Goal: Transaction & Acquisition: Purchase product/service

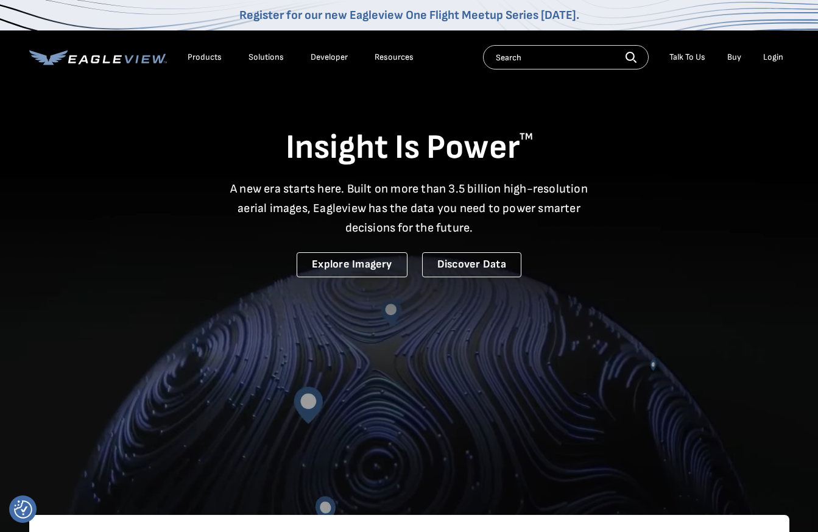
click at [772, 56] on div "Login" at bounding box center [773, 57] width 20 height 11
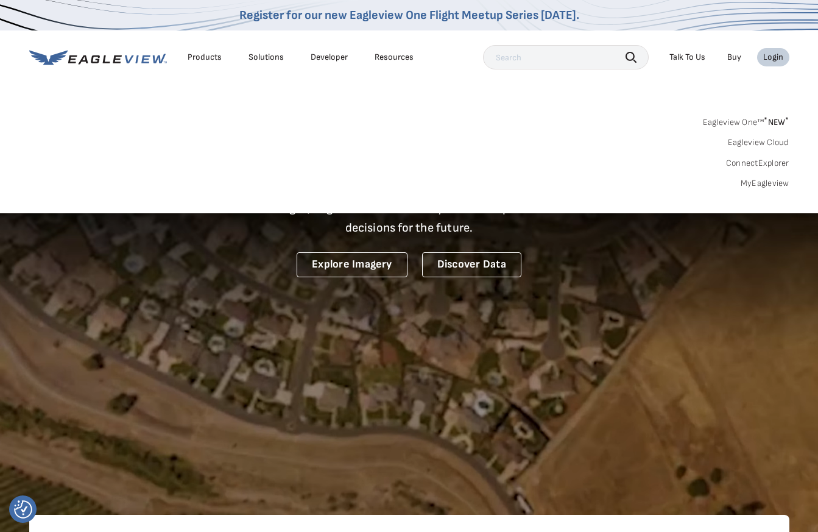
click at [768, 55] on div "Login" at bounding box center [773, 57] width 20 height 11
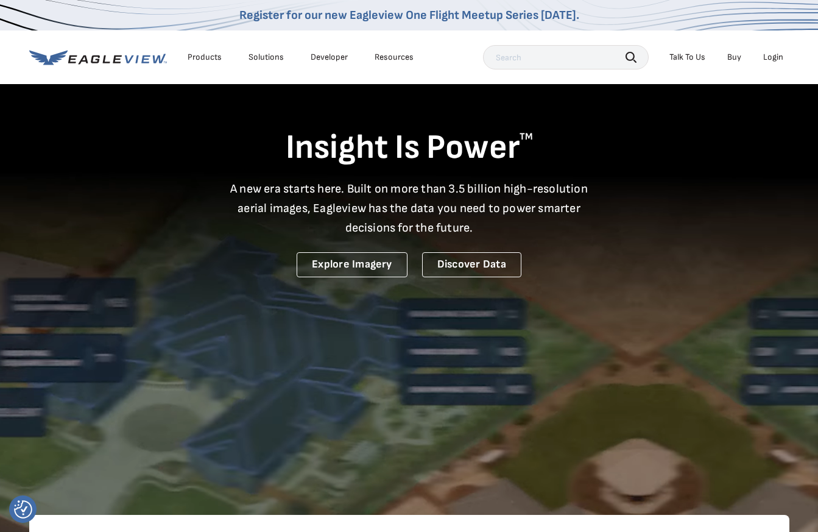
click at [773, 57] on div "Login" at bounding box center [773, 57] width 20 height 11
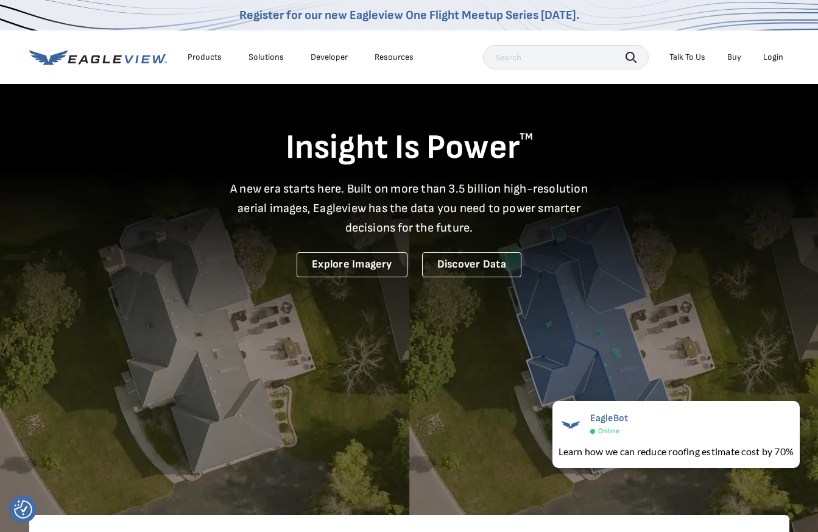
click at [771, 57] on div "Login" at bounding box center [773, 57] width 20 height 11
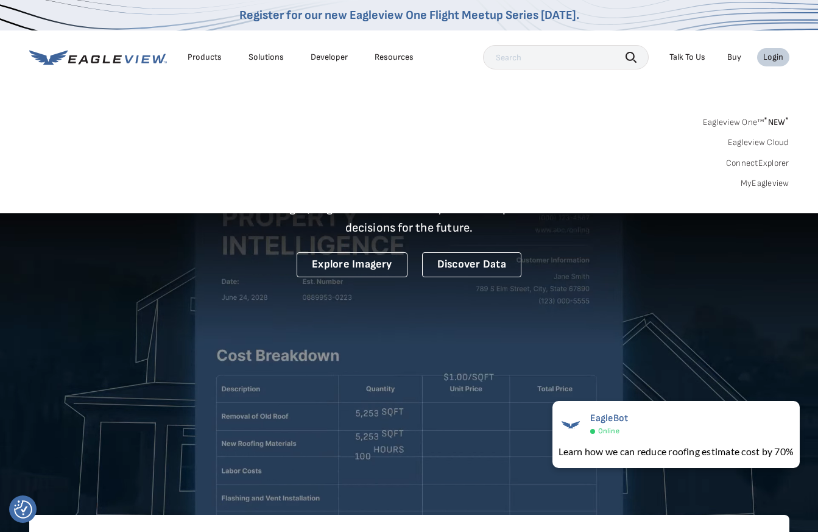
click at [751, 184] on link "MyEagleview" at bounding box center [765, 183] width 49 height 11
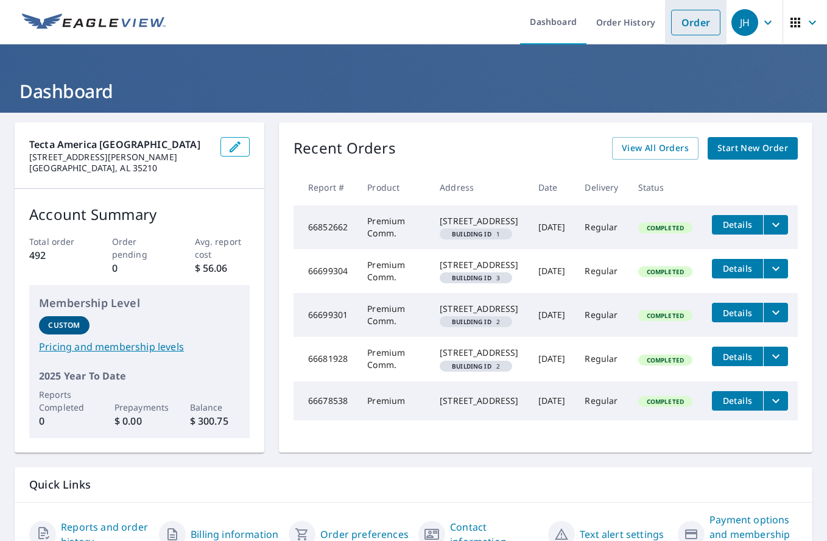
click at [685, 25] on link "Order" at bounding box center [695, 23] width 49 height 26
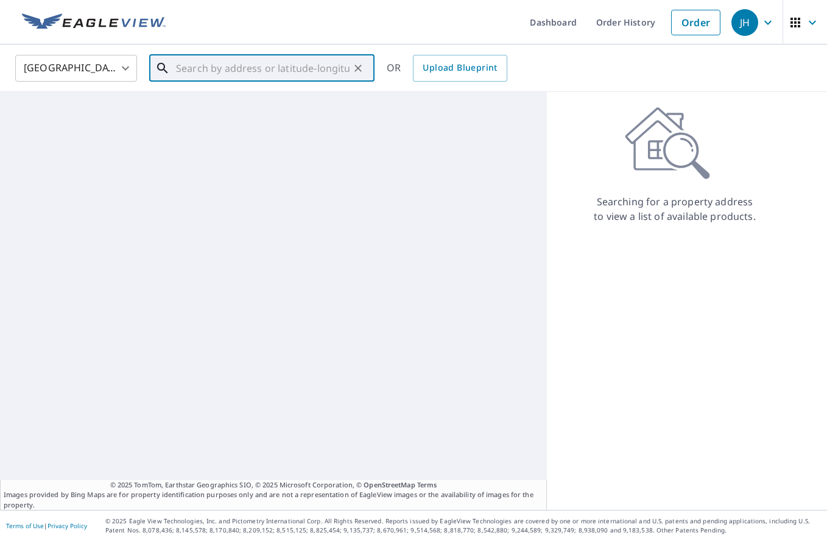
click at [213, 74] on input "text" at bounding box center [263, 68] width 174 height 34
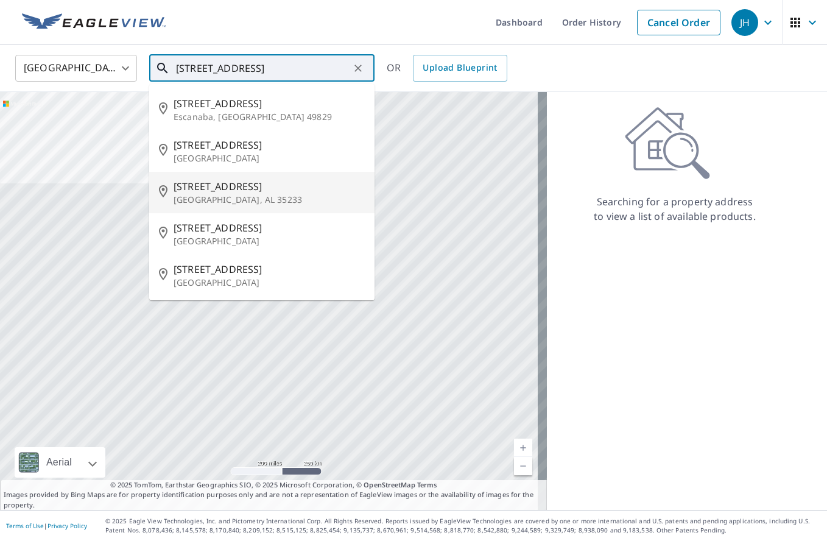
click at [211, 194] on p "Birmingham, AL 35233" at bounding box center [269, 200] width 191 height 12
type input "3001 5th Ave S Birmingham, AL 35233"
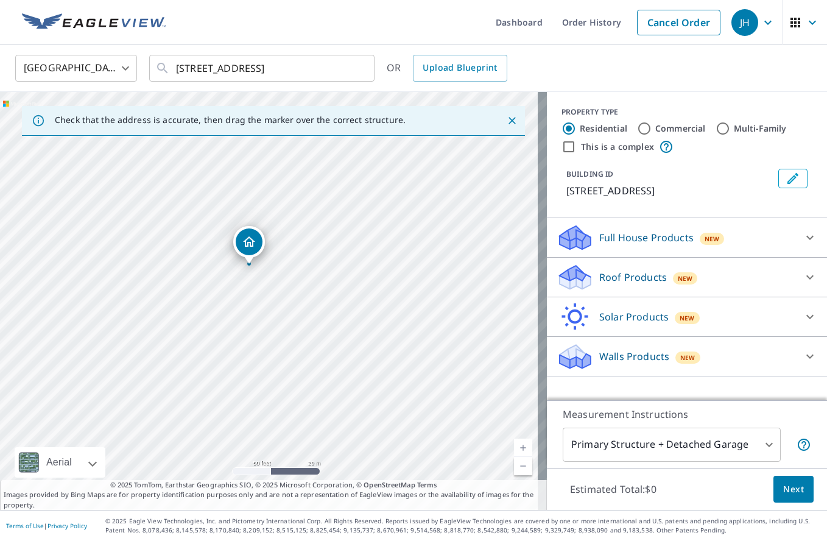
drag, startPoint x: 261, startPoint y: 303, endPoint x: 315, endPoint y: 292, distance: 55.3
click at [315, 292] on div "3001 5th Ave S Birmingham, AL 35233" at bounding box center [273, 301] width 547 height 418
click at [637, 128] on input "Commercial" at bounding box center [644, 128] width 15 height 15
radio input "true"
type input "4"
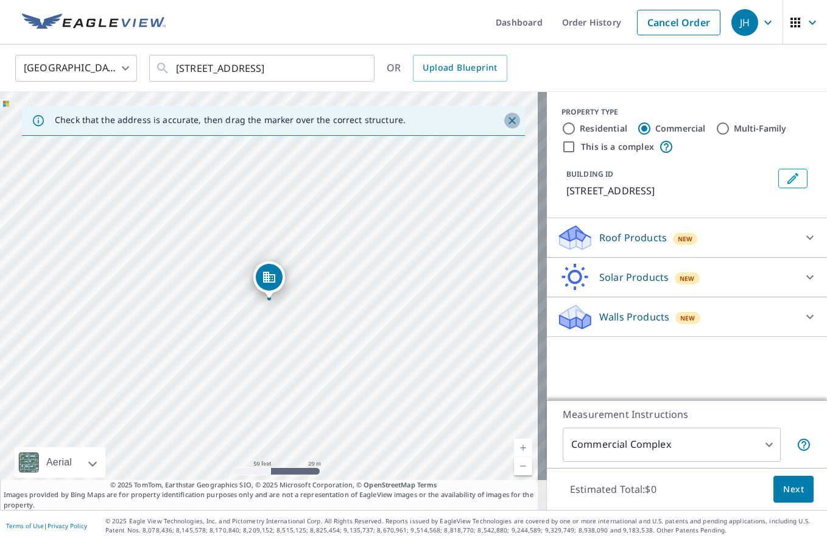
click at [506, 121] on icon "Close" at bounding box center [512, 120] width 12 height 12
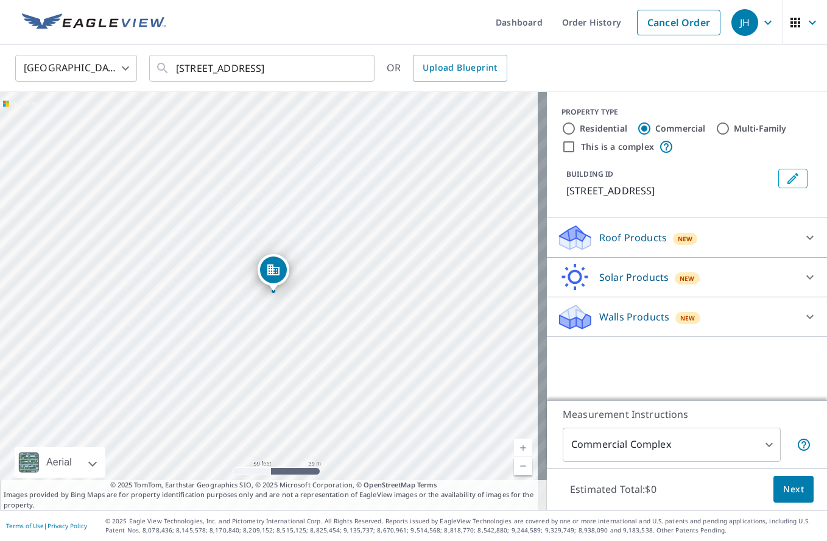
drag, startPoint x: 269, startPoint y: 287, endPoint x: 273, endPoint y: 280, distance: 8.5
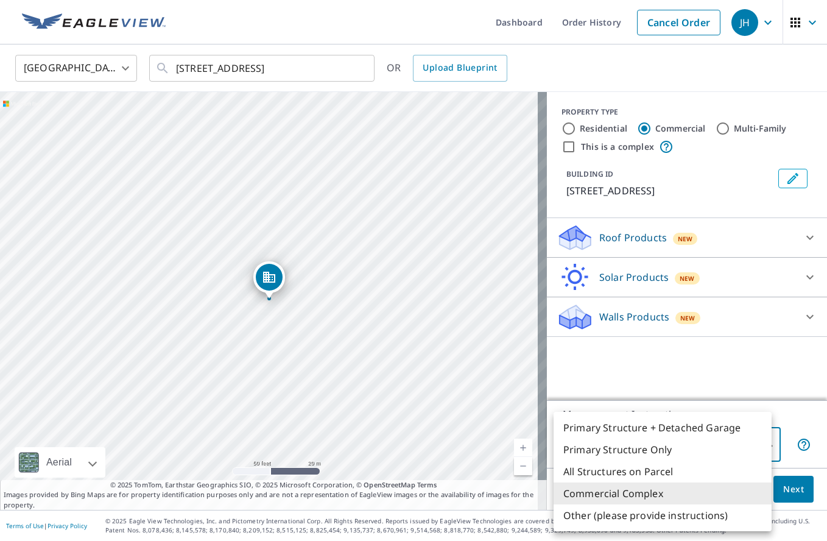
click at [759, 446] on body "JH JH Dashboard Order History Cancel Order JH United States US ​ 3001 5th Ave S…" at bounding box center [413, 270] width 827 height 541
click at [612, 389] on div at bounding box center [413, 270] width 827 height 541
click at [761, 446] on body "JH JH Dashboard Order History Cancel Order JH United States US ​ 3001 5th Ave S…" at bounding box center [413, 270] width 827 height 541
click at [649, 496] on li "Commercial Complex" at bounding box center [663, 493] width 218 height 22
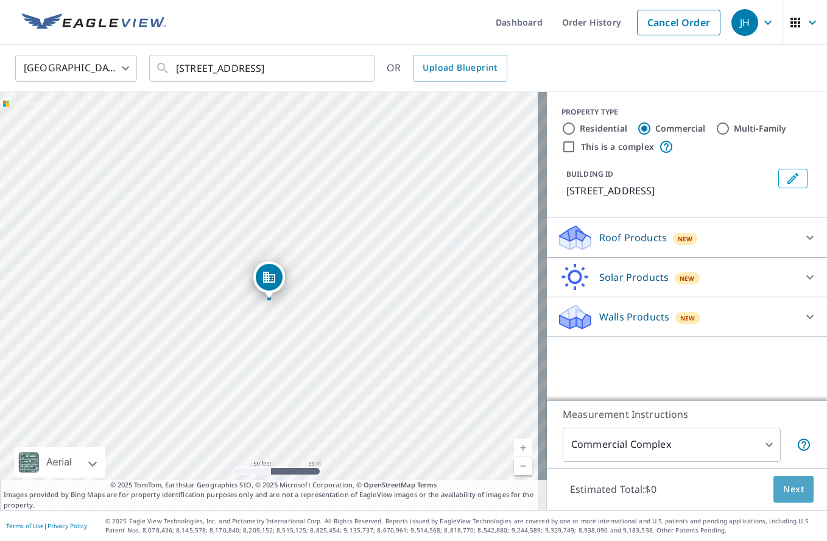
click at [783, 489] on span "Next" at bounding box center [793, 489] width 21 height 15
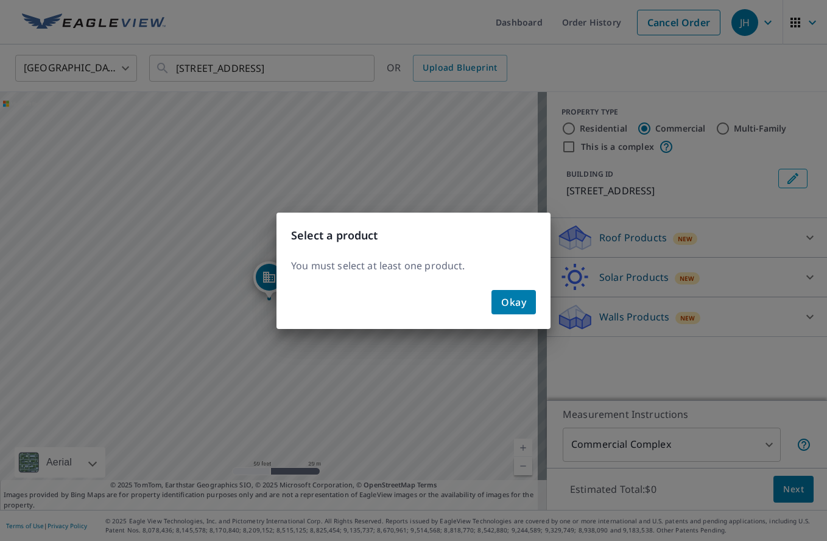
click at [513, 304] on span "Okay" at bounding box center [513, 302] width 25 height 17
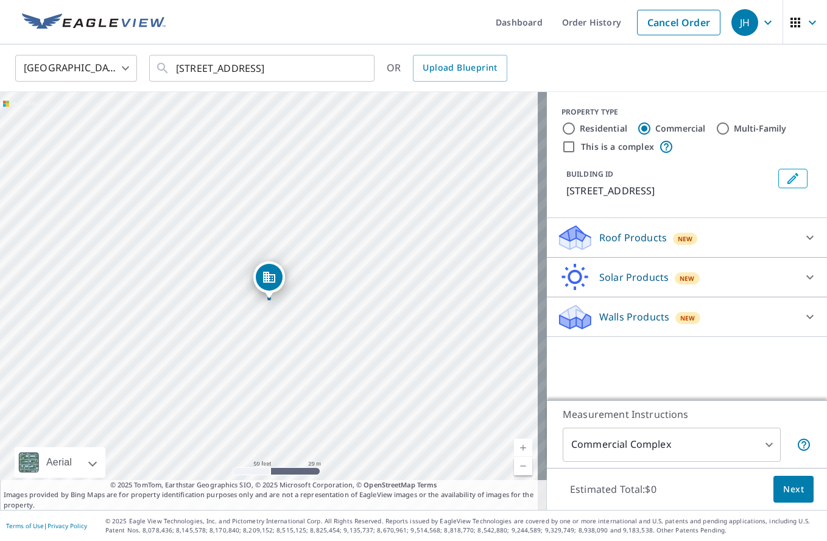
click at [806, 237] on icon at bounding box center [809, 238] width 7 height 4
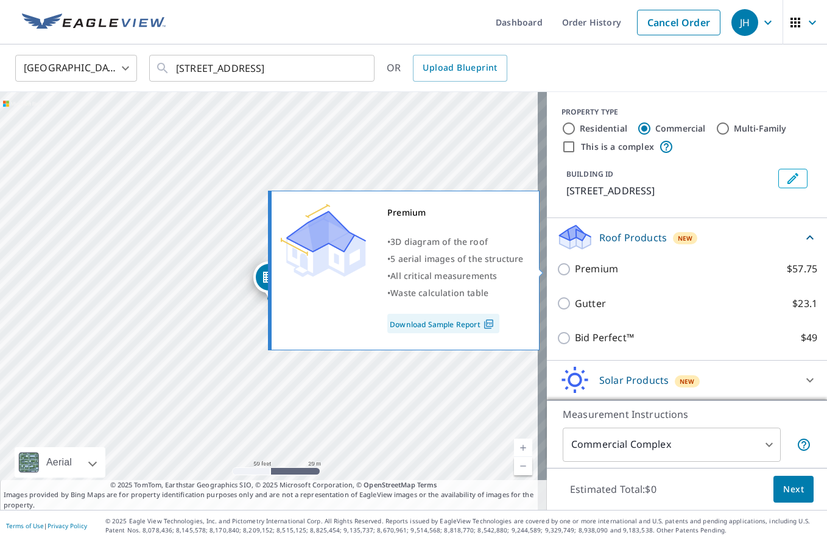
click at [557, 270] on input "Premium $57.75" at bounding box center [566, 269] width 18 height 15
checkbox input "true"
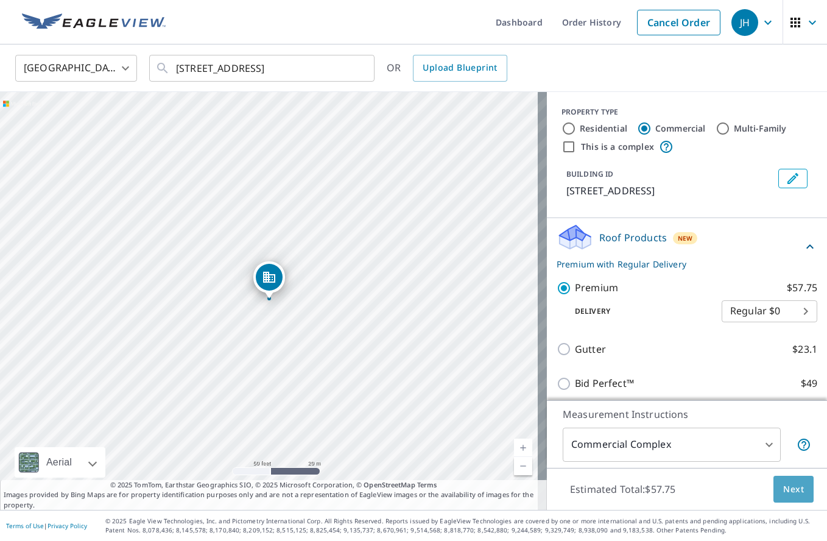
click at [784, 488] on span "Next" at bounding box center [793, 489] width 21 height 15
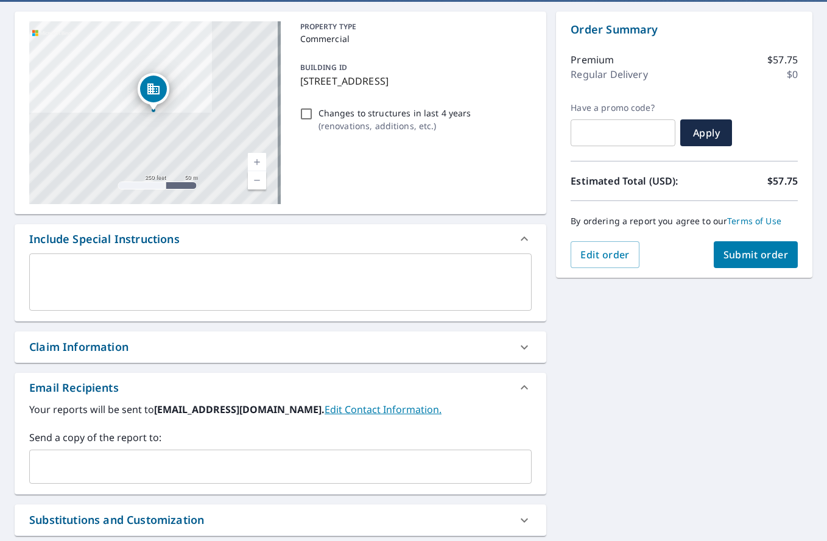
scroll to position [183, 0]
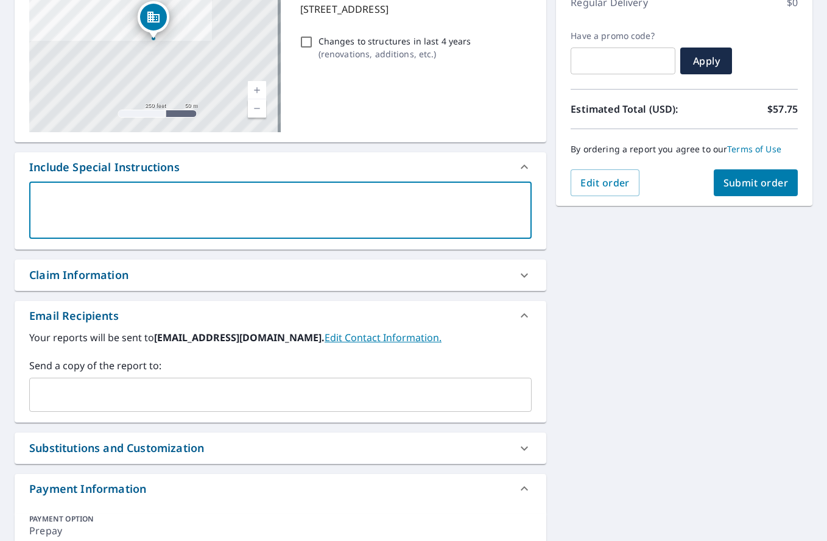
click at [45, 194] on textarea at bounding box center [280, 210] width 485 height 35
type textarea "T"
type textarea "x"
checkbox input "true"
type textarea "Th"
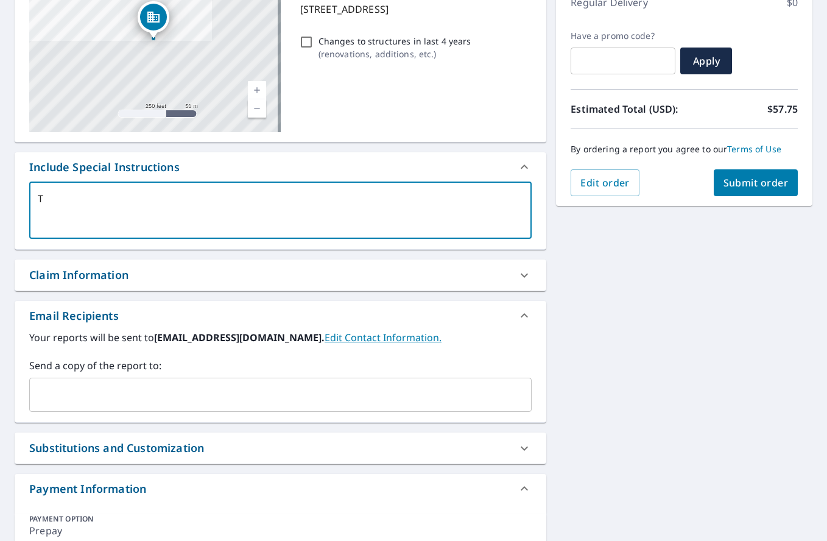
type textarea "x"
checkbox input "true"
type textarea "The"
type textarea "x"
checkbox input "true"
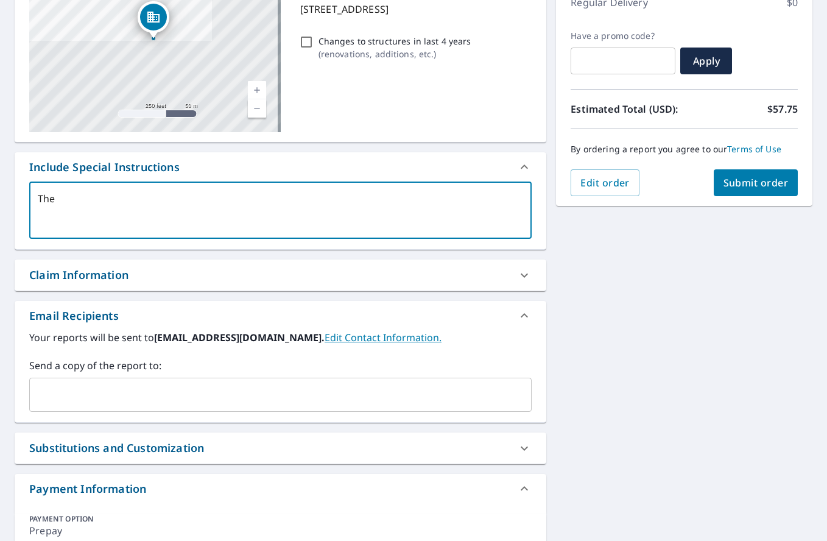
type textarea "The"
type textarea "x"
checkbox input "true"
type textarea "The"
type textarea "x"
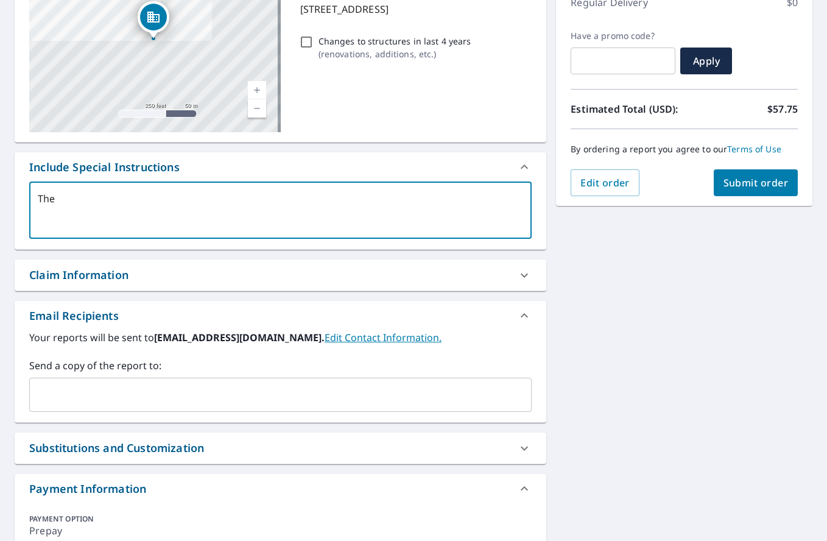
checkbox input "true"
type textarea "The"
type textarea "x"
checkbox input "true"
type textarea "The n"
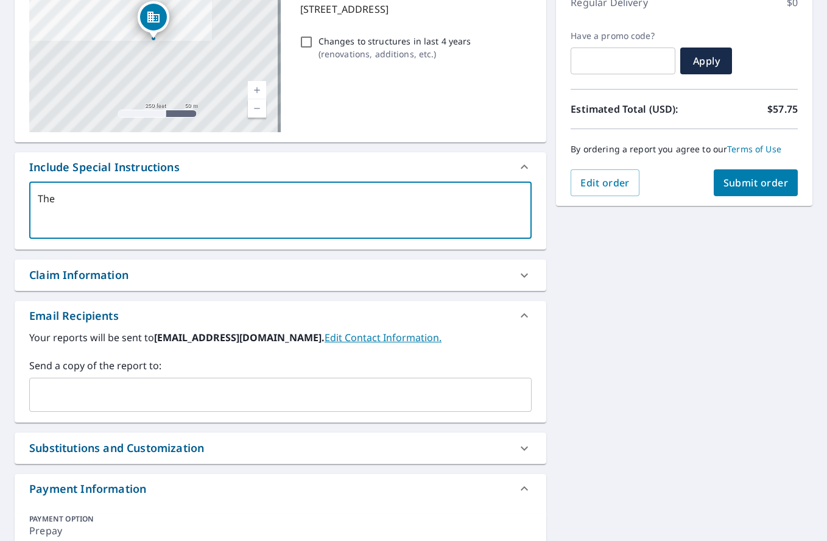
type textarea "x"
checkbox input "true"
type textarea "The no"
type textarea "x"
checkbox input "true"
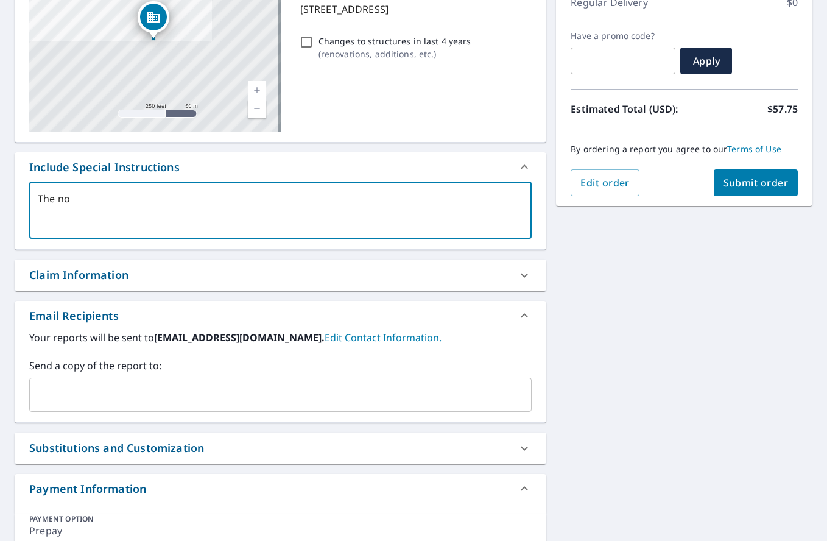
type textarea "The not"
type textarea "x"
checkbox input "true"
type textarea "The note"
type textarea "x"
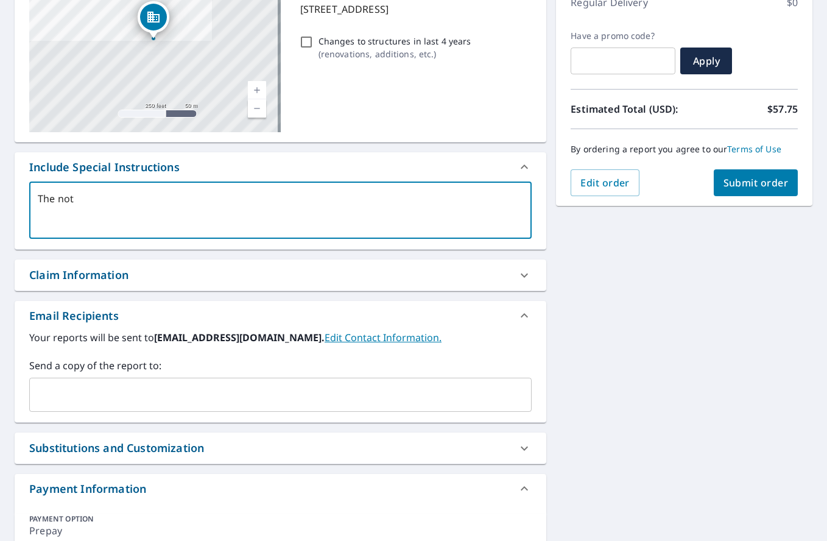
checkbox input "true"
type textarea "The noted"
type textarea "x"
checkbox input "true"
type textarea "The noted"
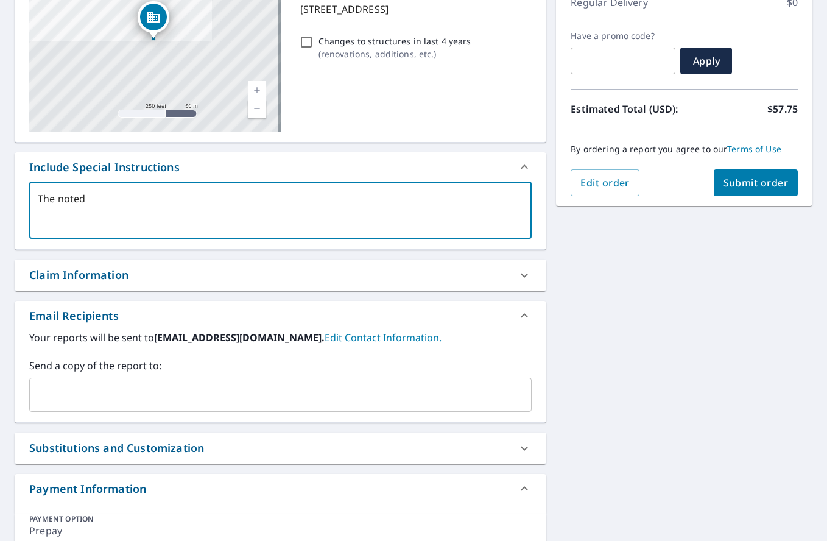
type textarea "x"
checkbox input "true"
type textarea "The noted b"
type textarea "x"
checkbox input "true"
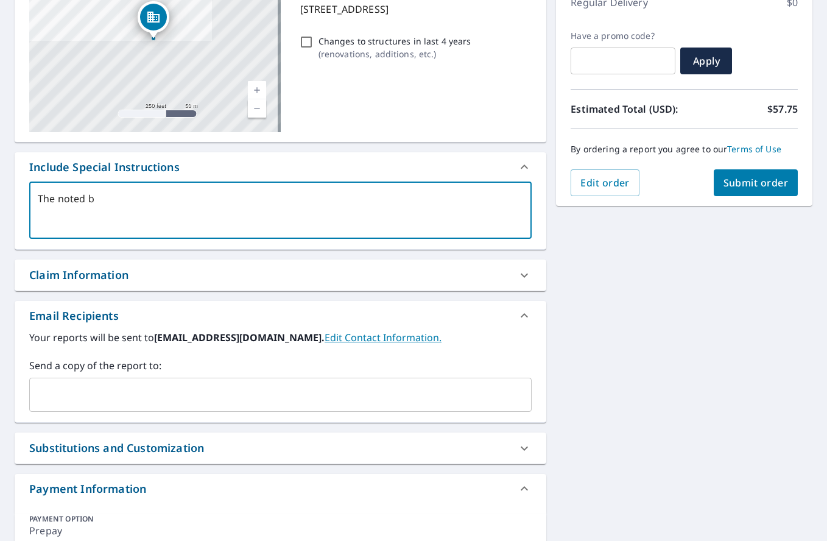
type textarea "The noted bu"
type textarea "x"
checkbox input "true"
type textarea "The noted bui"
type textarea "x"
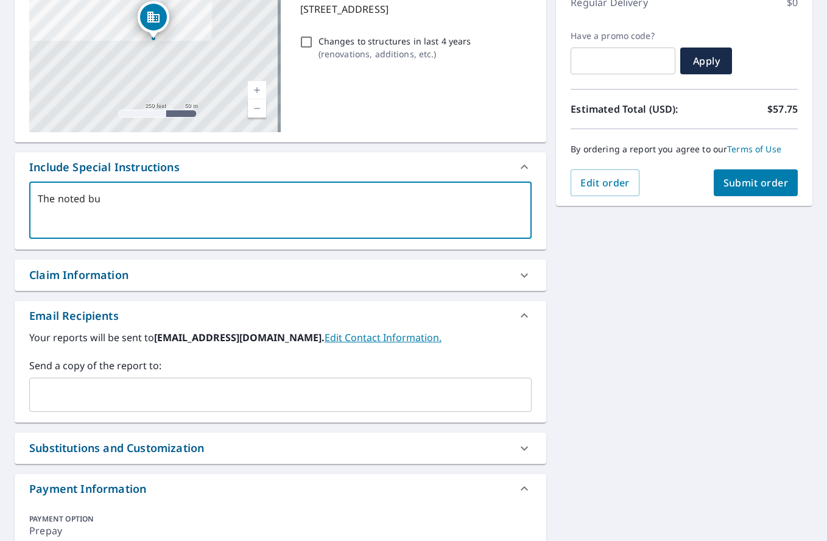
checkbox input "true"
type textarea "The noted buil"
type textarea "x"
checkbox input "true"
type textarea "The noted build"
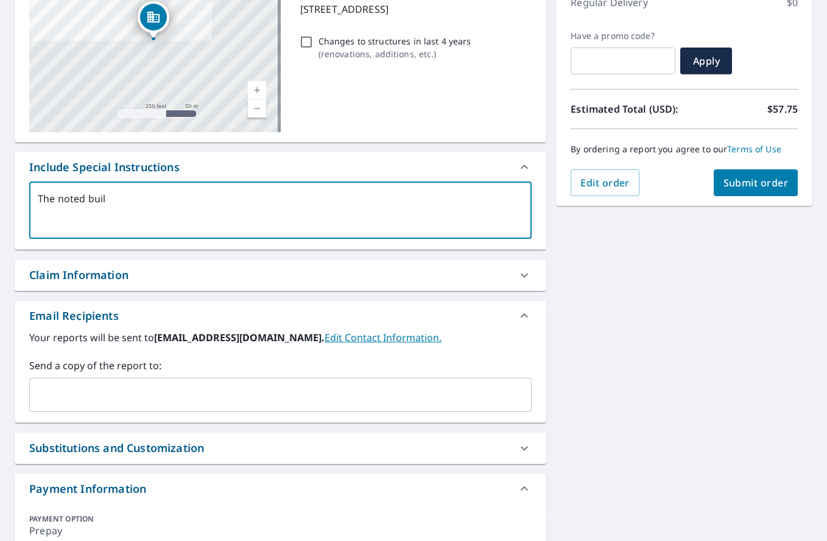
type textarea "x"
checkbox input "true"
type textarea "The noted buildi"
type textarea "x"
checkbox input "true"
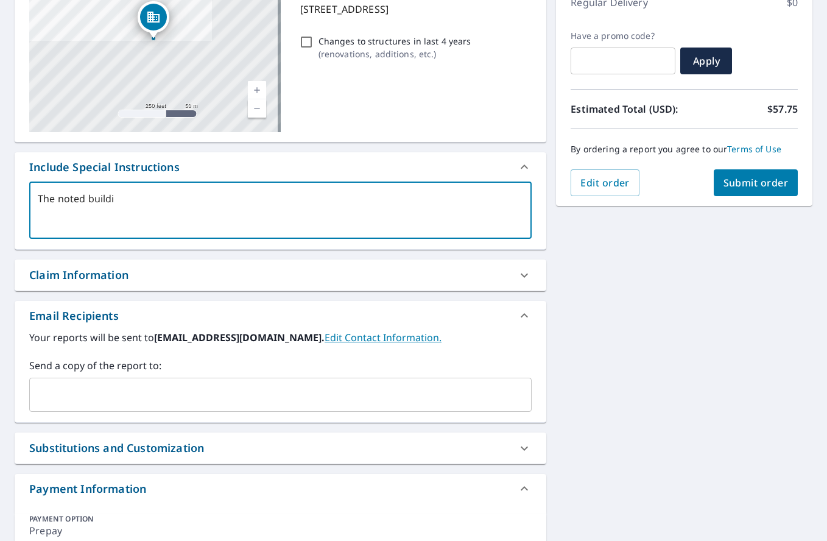
type textarea "The noted buildin"
type textarea "x"
checkbox input "true"
type textarea "The noted building"
type textarea "x"
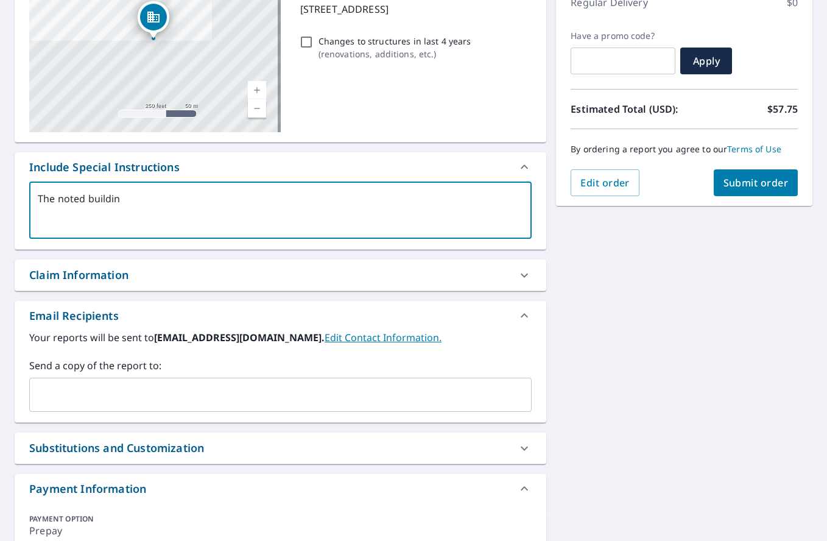
checkbox input "true"
type textarea "The noted building"
type textarea "x"
checkbox input "true"
type textarea "The noted building a"
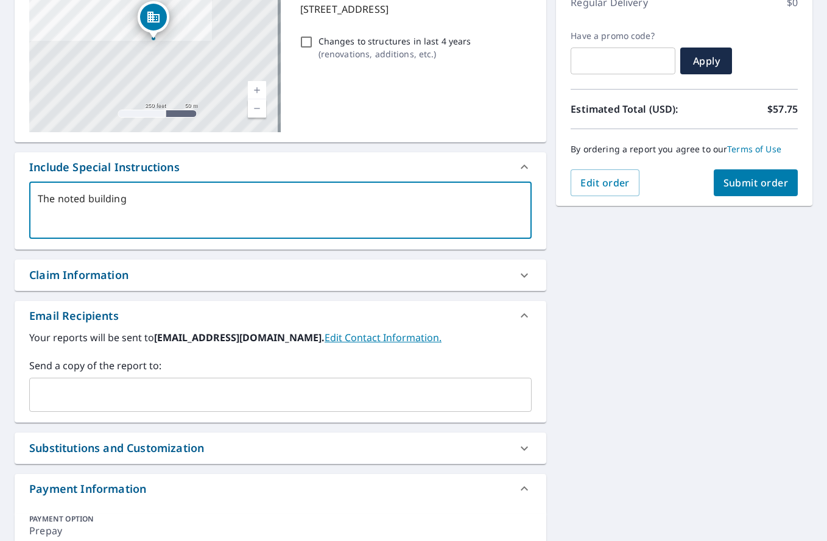
type textarea "x"
checkbox input "true"
type textarea "The noted building an"
type textarea "x"
checkbox input "true"
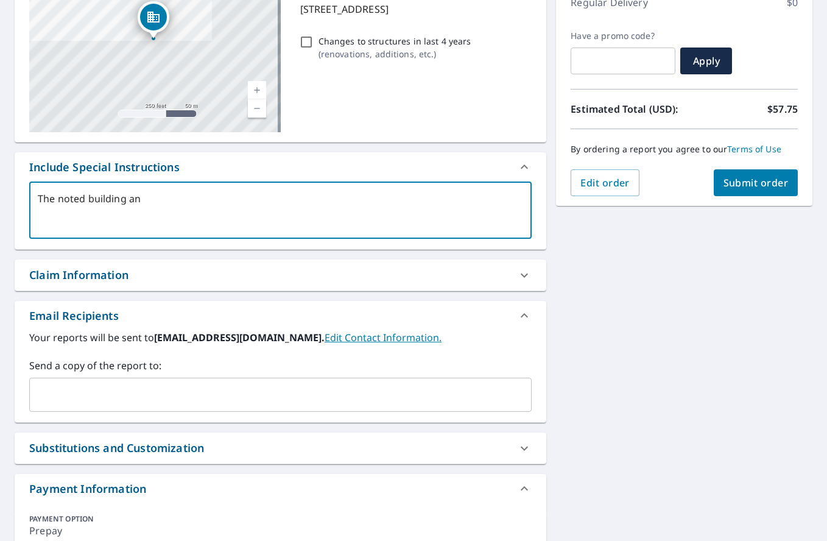
type textarea "The noted building and"
type textarea "x"
checkbox input "true"
type textarea "The noted building and"
type textarea "x"
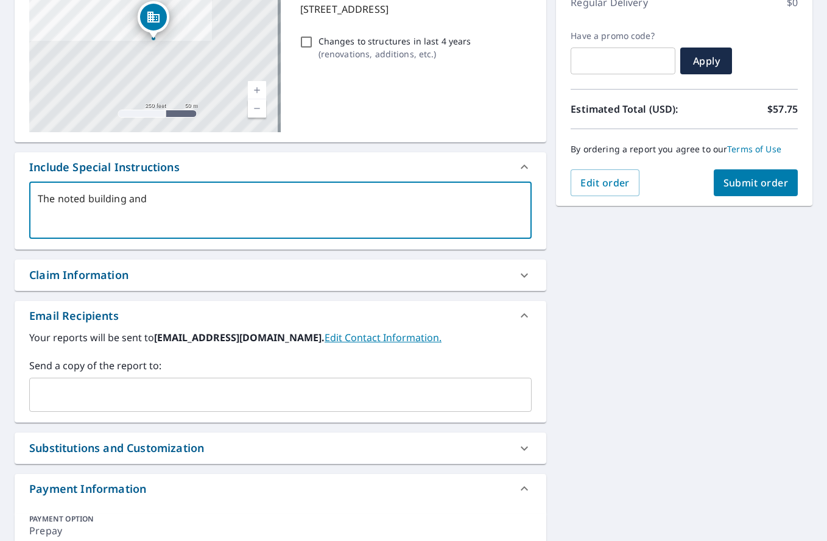
checkbox input "true"
type textarea "The noted building and a"
type textarea "x"
checkbox input "true"
type textarea "The noted building and al"
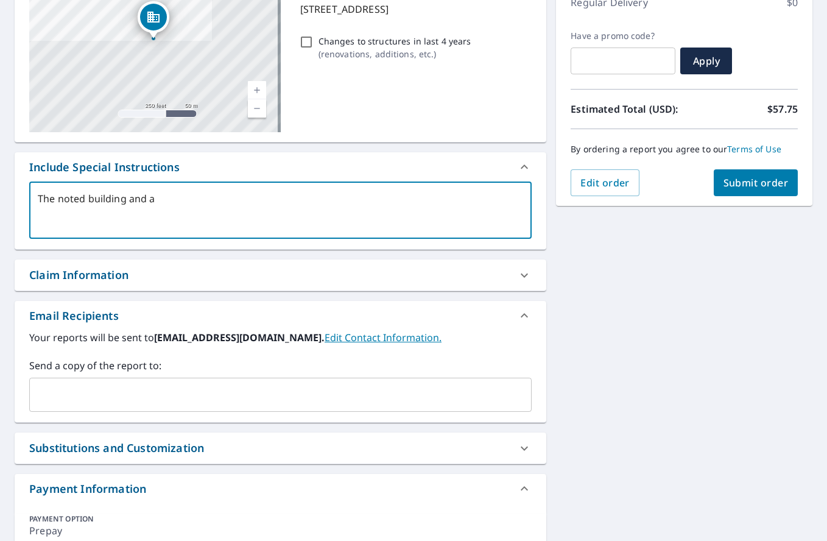
type textarea "x"
checkbox input "true"
type textarea "The noted building and all"
type textarea "x"
checkbox input "true"
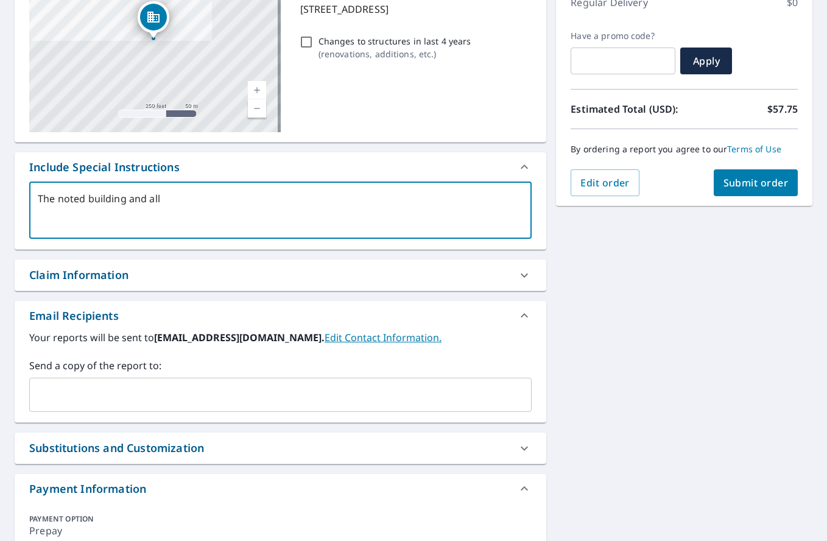
type textarea "The noted building and all"
type textarea "x"
checkbox input "true"
type textarea "The noted building and all a"
type textarea "x"
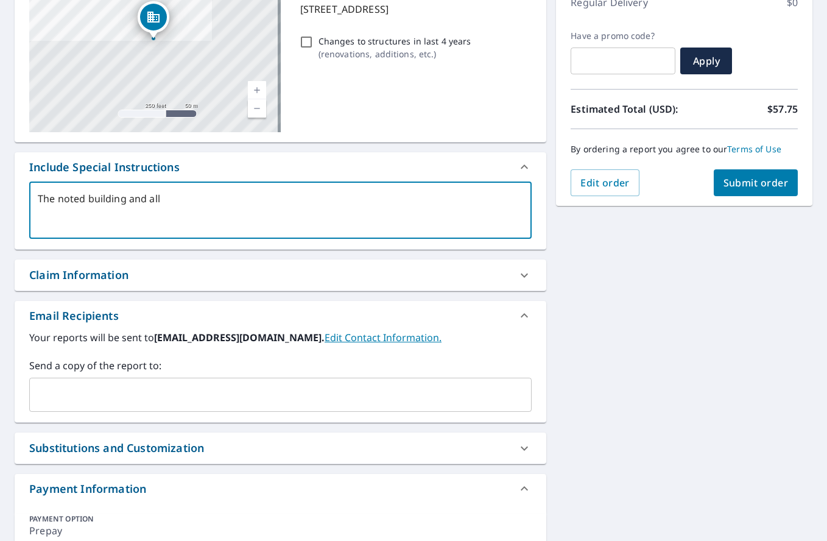
checkbox input "true"
type textarea "The noted building and all ar"
type textarea "x"
checkbox input "true"
type textarea "The noted building and all are"
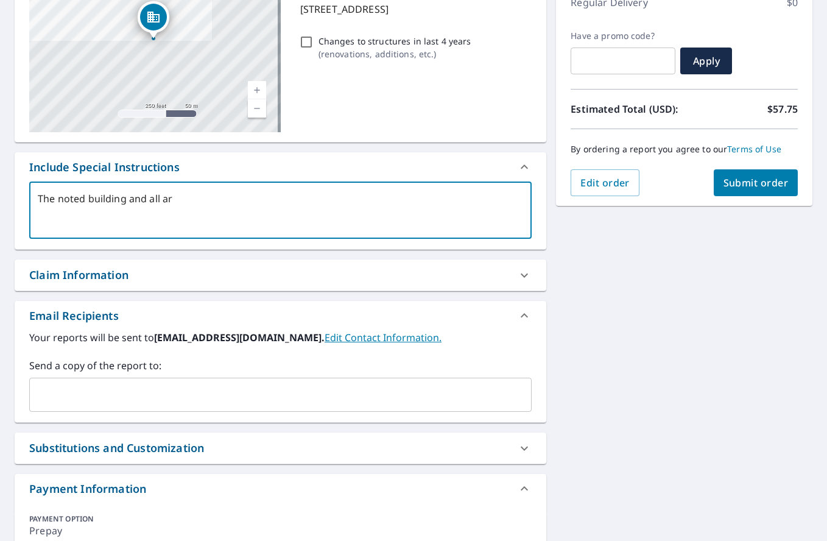
type textarea "x"
checkbox input "true"
type textarea "The noted building and all ar"
type textarea "x"
checkbox input "true"
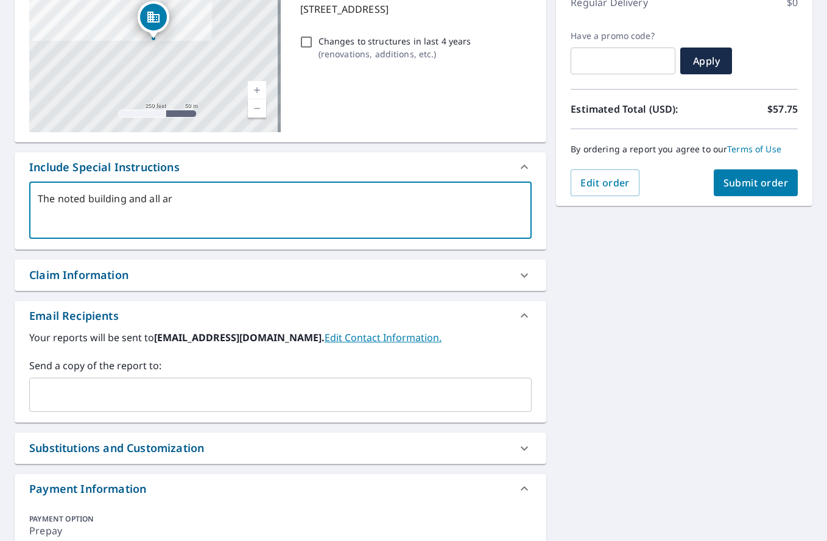
type textarea "The noted building and all a"
type textarea "x"
checkbox input "true"
type textarea "The noted building and all"
type textarea "x"
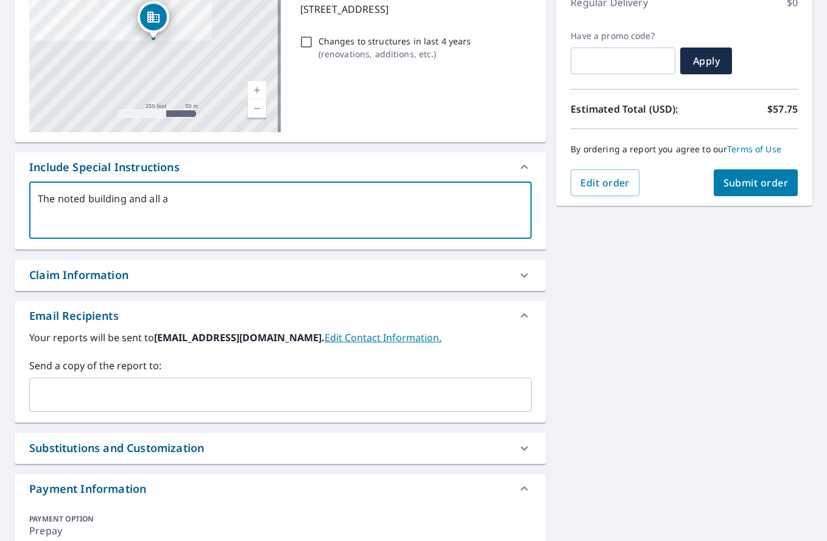
checkbox input "true"
type textarea "The noted building and all r"
type textarea "x"
checkbox input "true"
type textarea "The noted building and all ro"
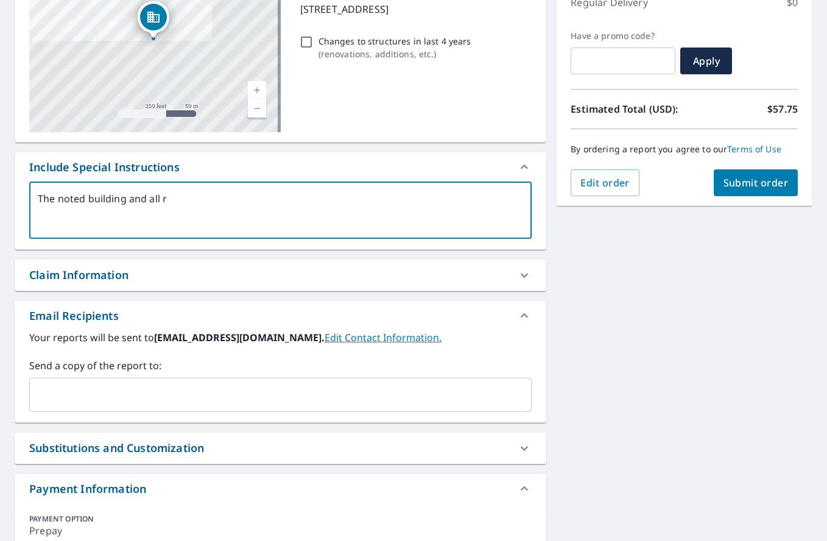
type textarea "x"
checkbox input "true"
type textarea "The noted building and all roo"
type textarea "x"
checkbox input "true"
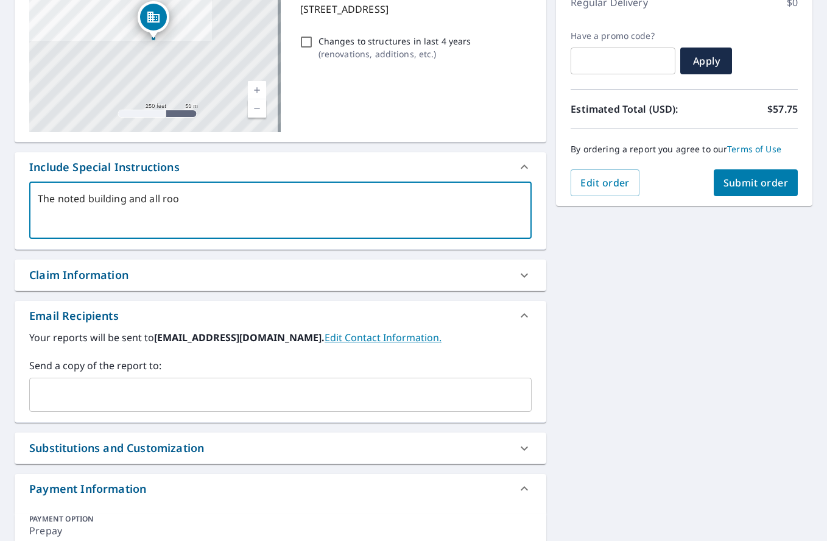
type textarea "The noted building and all roof"
type textarea "x"
checkbox input "true"
type textarea "The noted building and all roof"
type textarea "x"
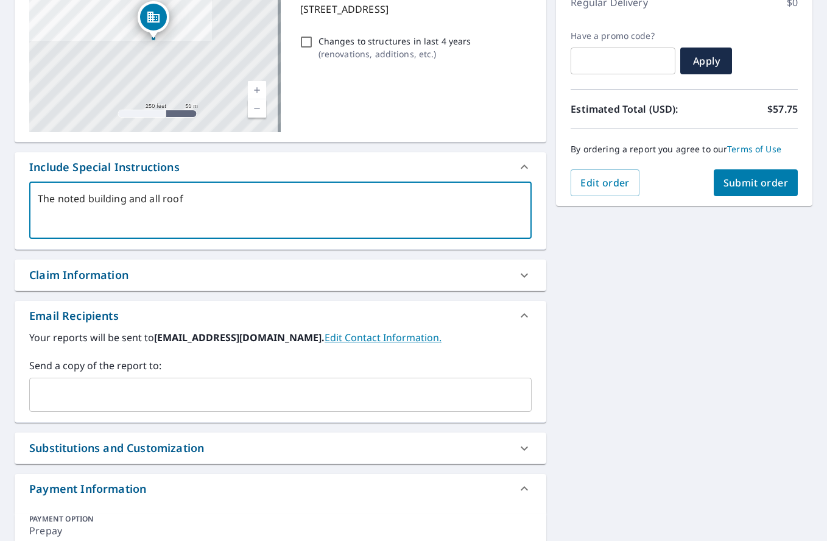
checkbox input "true"
type textarea "The noted building and all roof a"
type textarea "x"
checkbox input "true"
type textarea "The noted building and all roof ar"
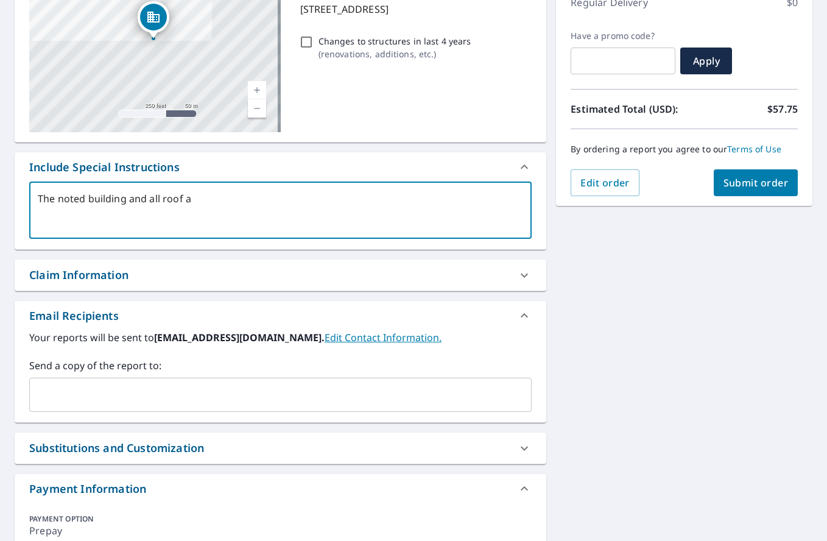
type textarea "x"
checkbox input "true"
type textarea "The noted building and all roof are"
type textarea "x"
checkbox input "true"
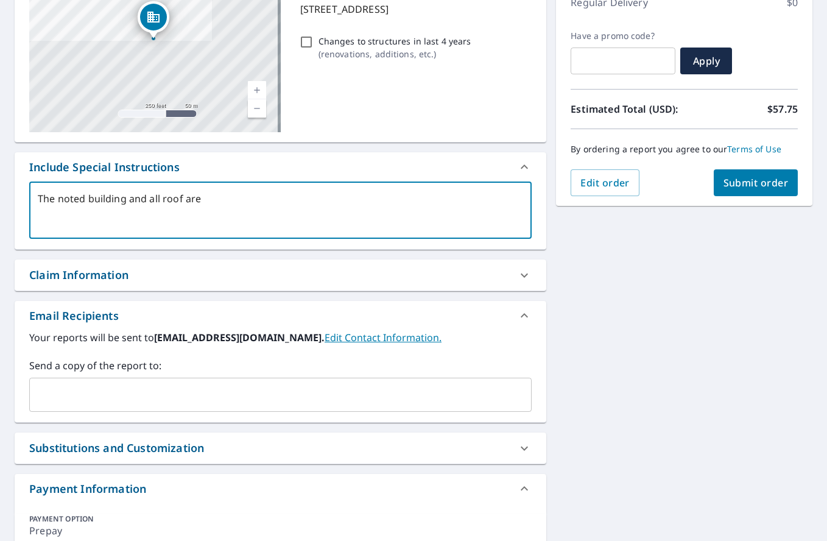
type textarea "The noted building and all roof area"
type textarea "x"
checkbox input "true"
type textarea "The noted building and all roof areas"
type textarea "x"
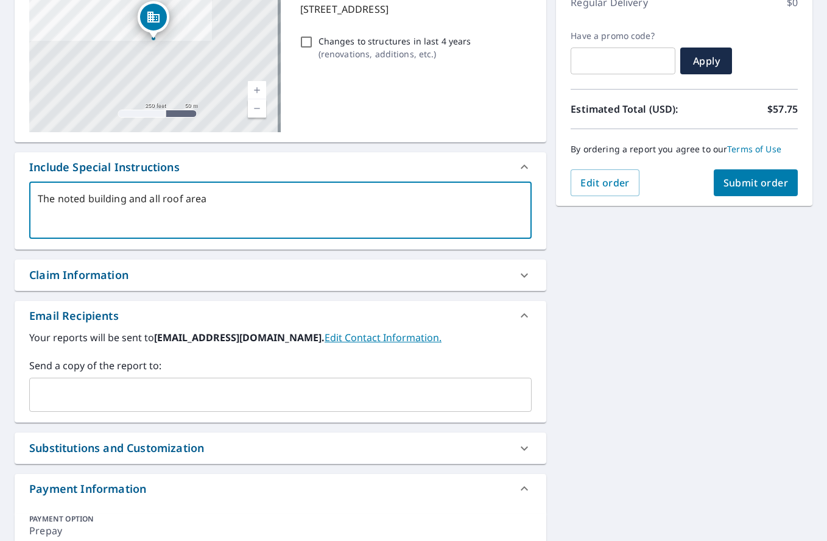
checkbox input "true"
type textarea "The noted building and all roof areas"
type textarea "x"
checkbox input "true"
type textarea "The noted building and all roof areas c"
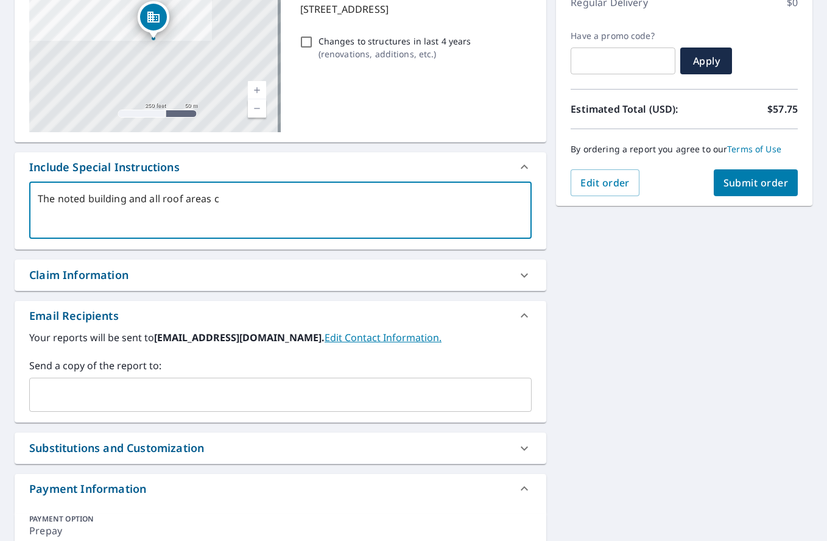
type textarea "x"
checkbox input "true"
type textarea "The noted building and all roof areas co"
type textarea "x"
checkbox input "true"
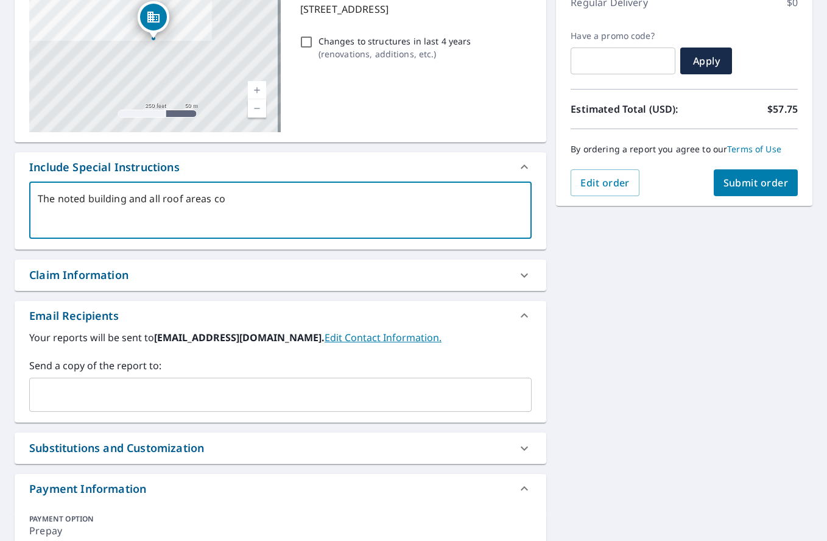
type textarea "The noted building and all roof areas con"
type textarea "x"
checkbox input "true"
type textarea "The noted building and all roof areas conn"
type textarea "x"
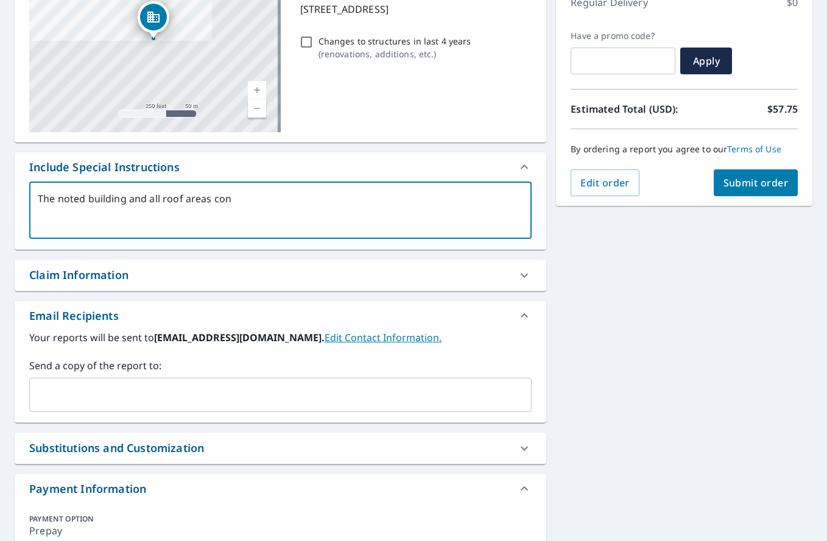
checkbox input "true"
type textarea "The noted building and all roof areas conne"
type textarea "x"
checkbox input "true"
type textarea "The noted building and all roof areas connec"
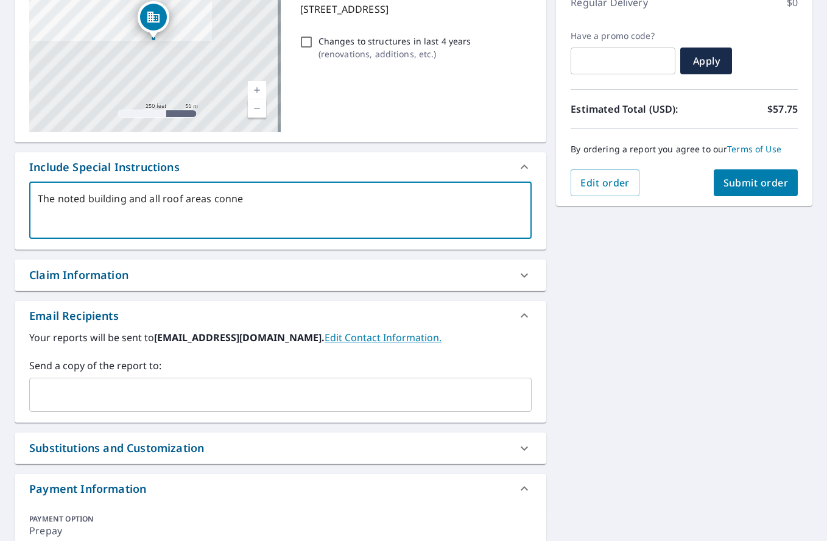
type textarea "x"
checkbox input "true"
type textarea "The noted building and all roof areas connect"
type textarea "x"
checkbox input "true"
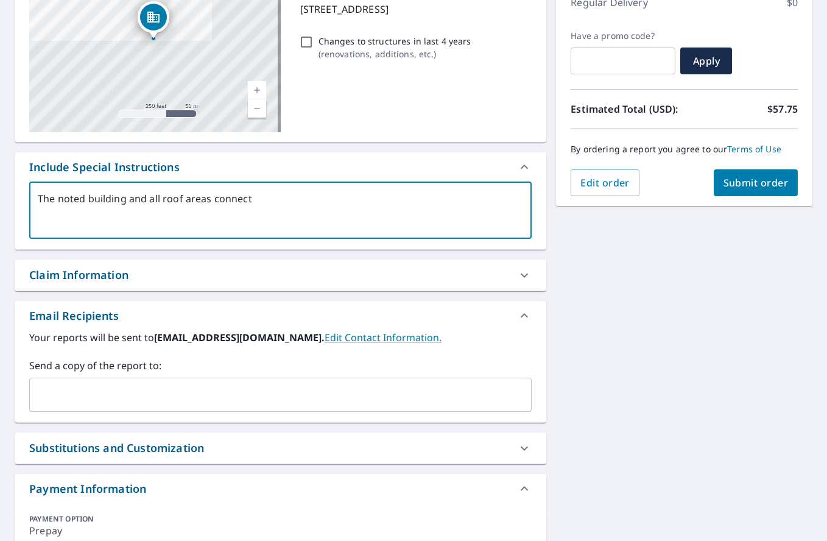
type textarea "The noted building and all roof areas connecte"
type textarea "x"
checkbox input "true"
type textarea "The noted building and all roof areas connected"
type textarea "x"
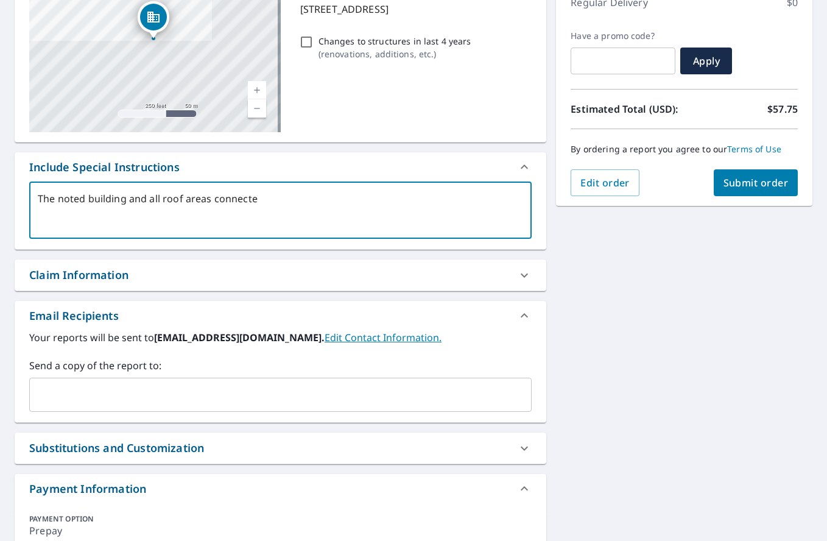
checkbox input "true"
type textarea "The noted building and all roof areas connected"
type textarea "x"
checkbox input "true"
type textarea "The noted building and all roof areas connected t"
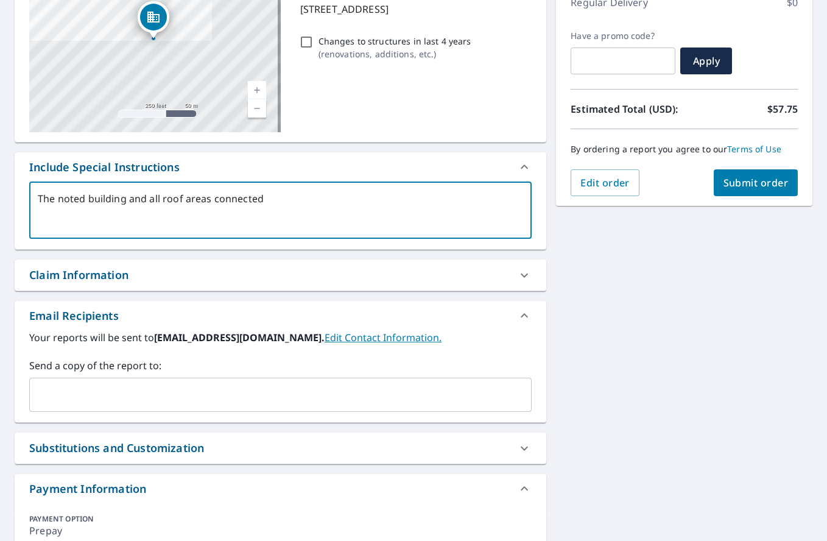
type textarea "x"
checkbox input "true"
type textarea "The noted building and all roof areas connected to"
type textarea "x"
checkbox input "true"
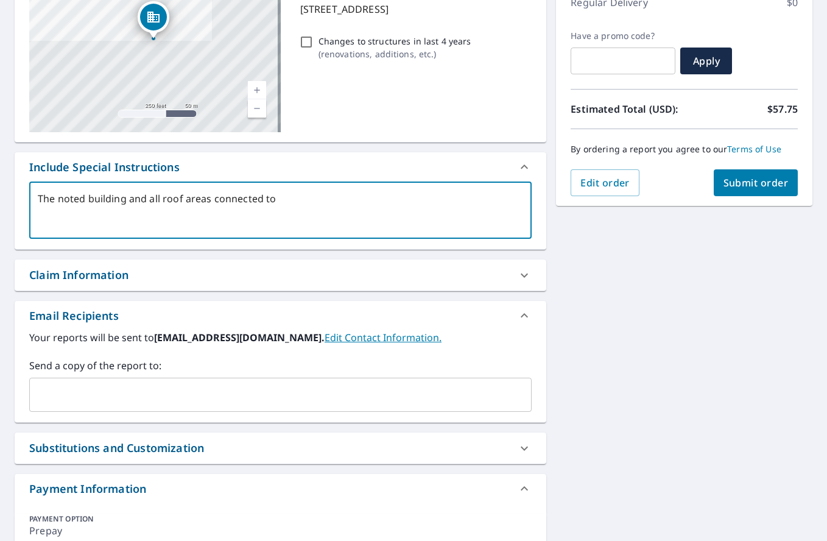
type textarea "The noted building and all roof areas connected to"
type textarea "x"
checkbox input "true"
type textarea "The noted building and all roof areas connected to i"
type textarea "x"
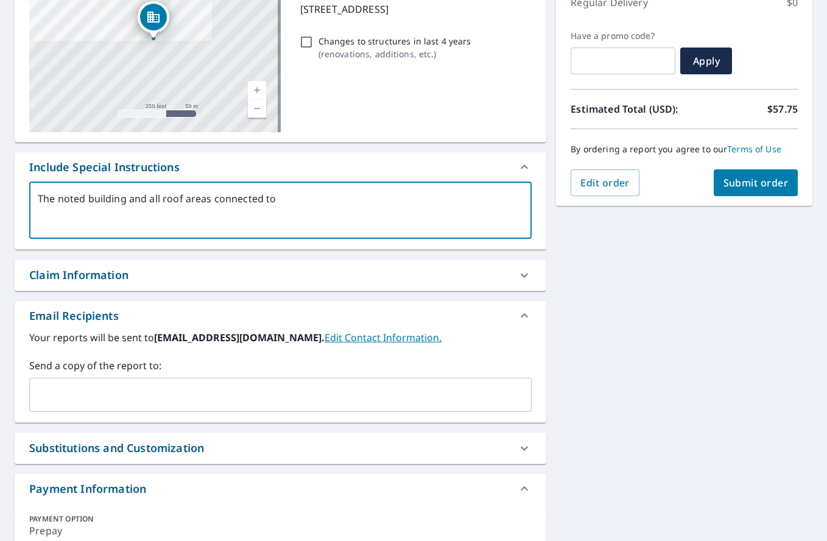
checkbox input "true"
type textarea "The noted building and all roof areas connected to it"
type textarea "x"
checkbox input "true"
type textarea "The noted building and all roof areas connected to it."
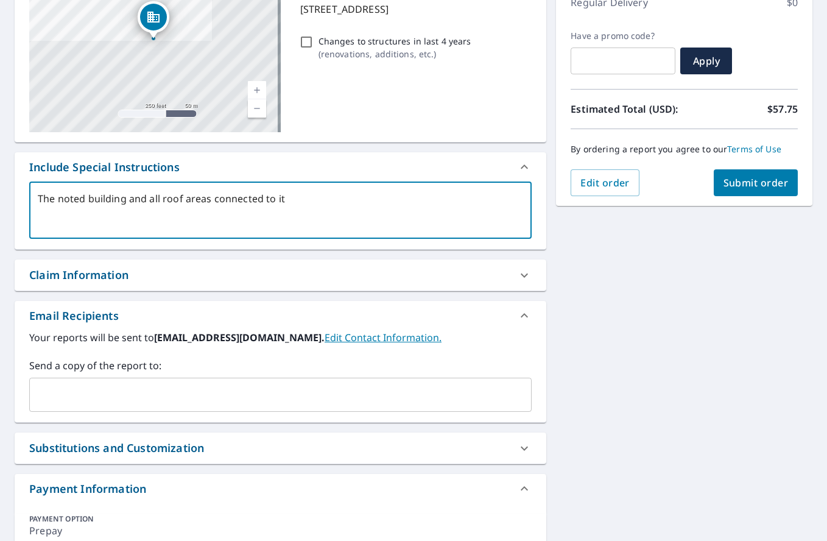
type textarea "x"
checkbox input "true"
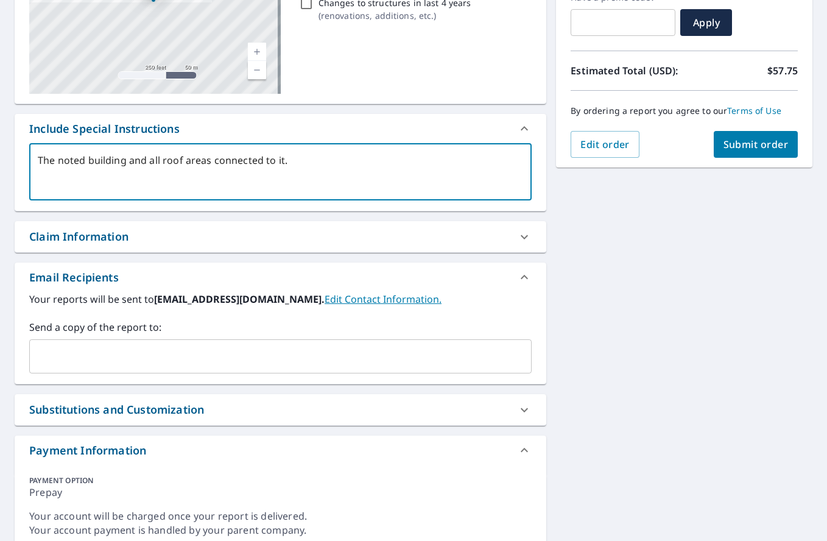
scroll to position [269, 0]
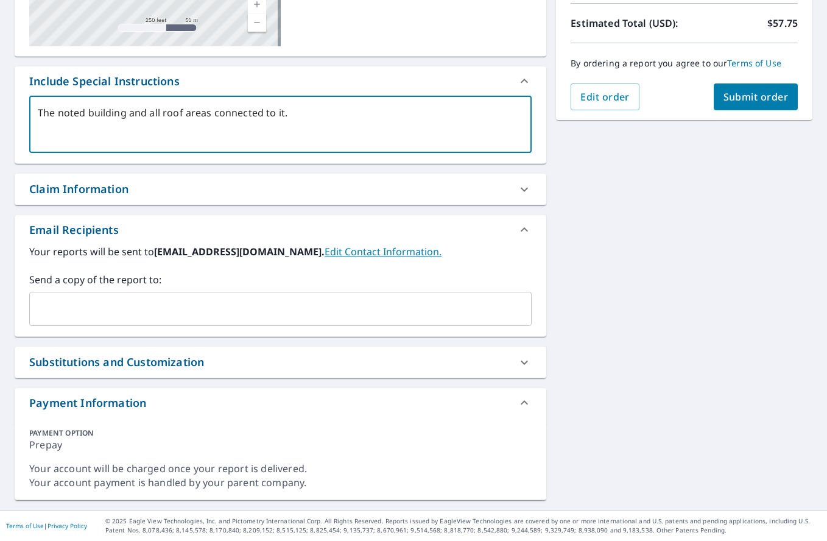
type textarea "The noted building and all roof areas connected to it."
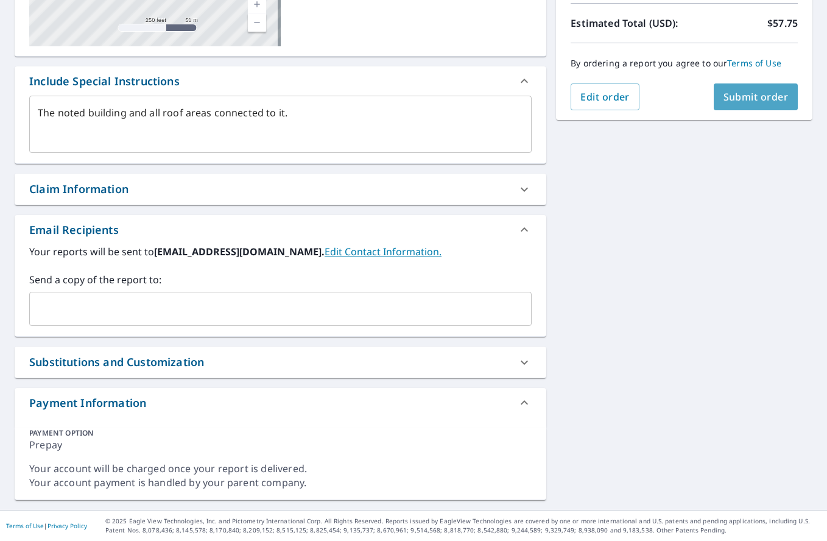
click at [747, 94] on span "Submit order" at bounding box center [755, 96] width 65 height 13
type textarea "x"
checkbox input "true"
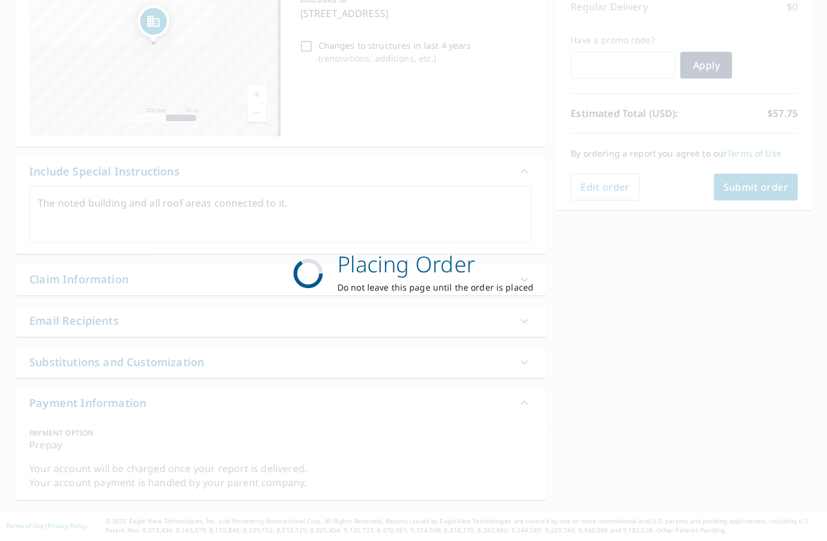
scroll to position [178, 0]
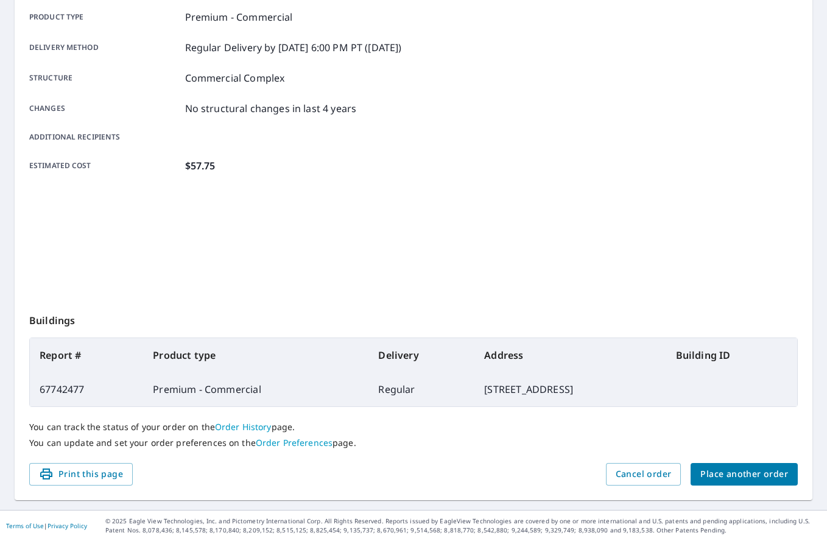
scroll to position [176, 0]
